Goal: Transaction & Acquisition: Purchase product/service

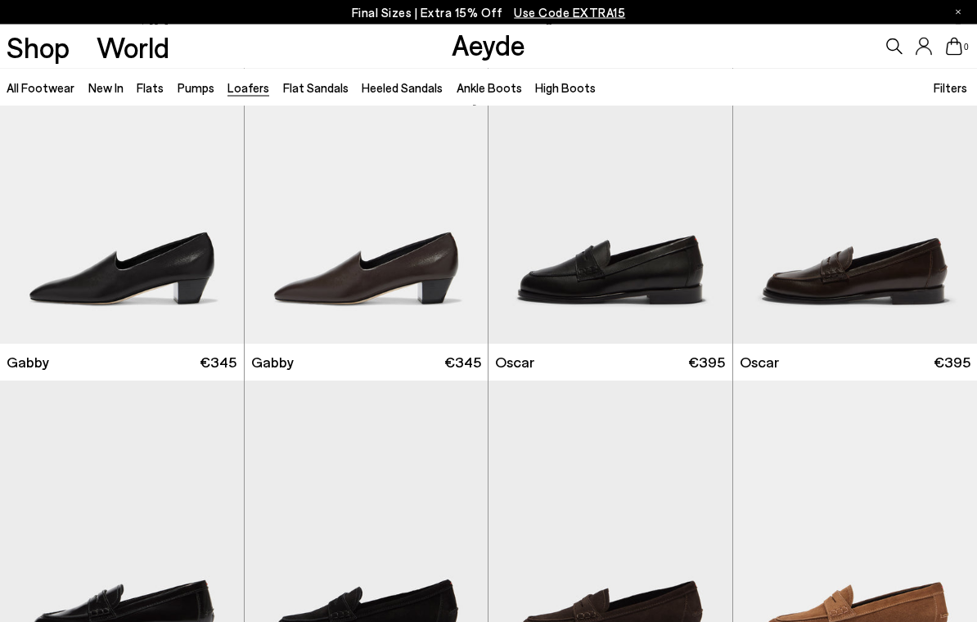
scroll to position [1821, 0]
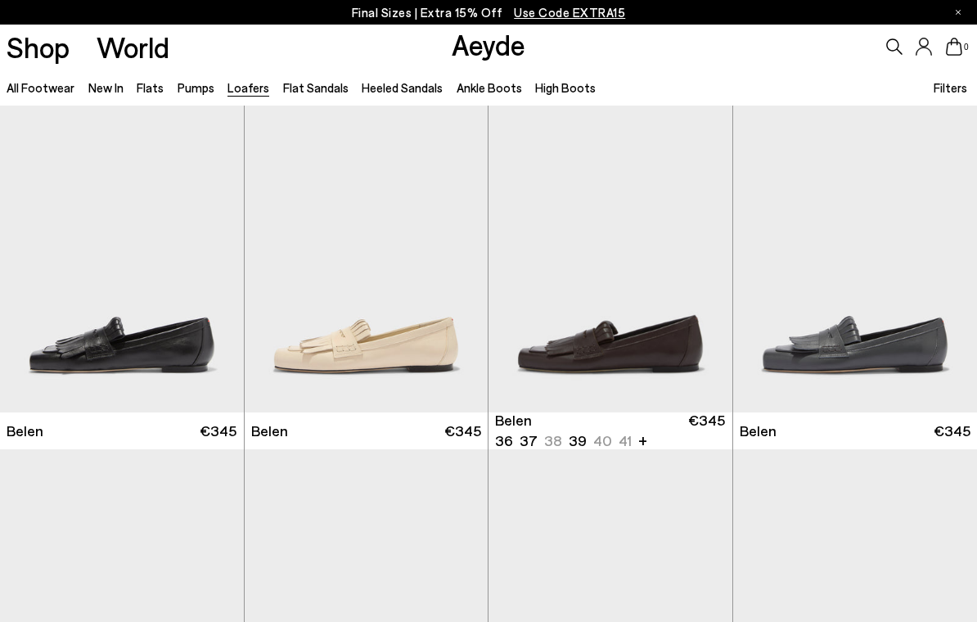
scroll to position [74, 0]
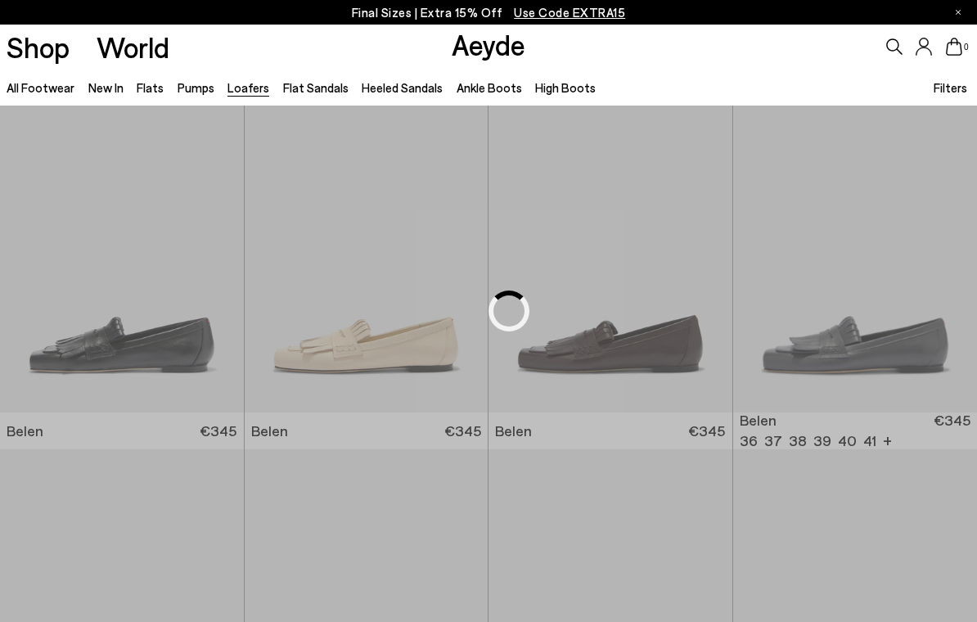
scroll to position [74, 0]
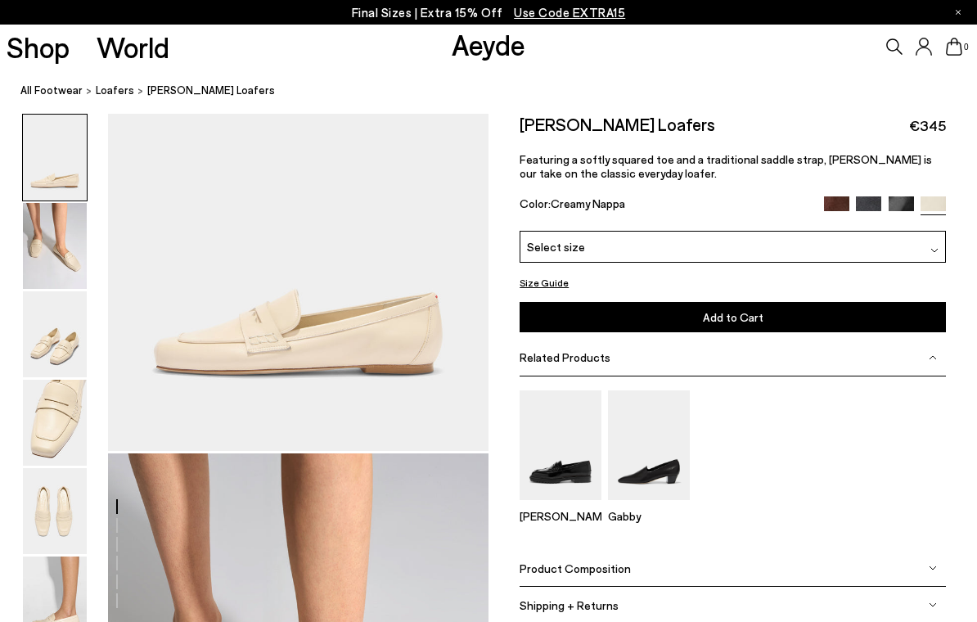
scroll to position [153, 0]
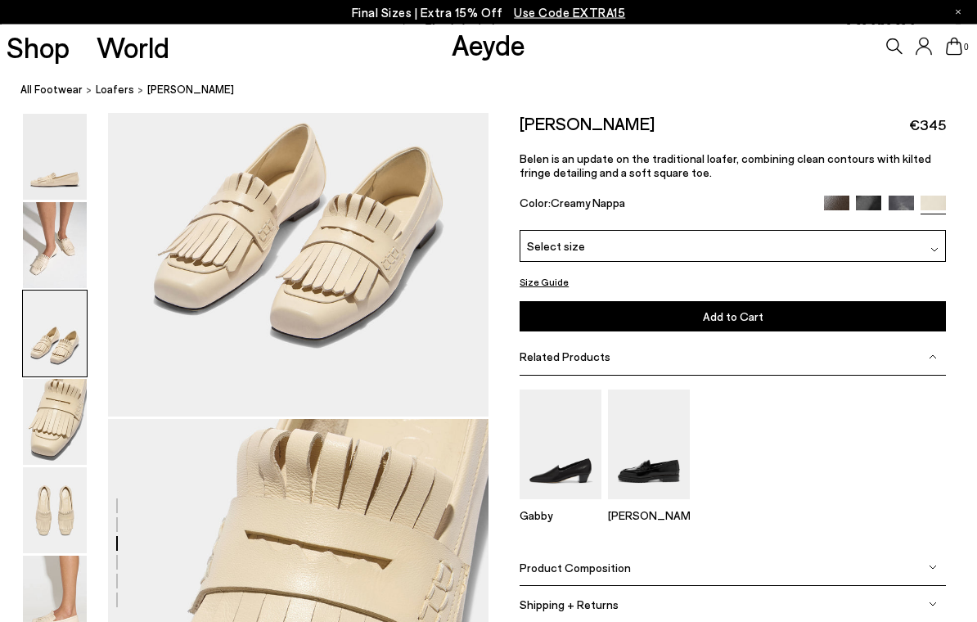
scroll to position [1232, 0]
